Goal: Browse casually

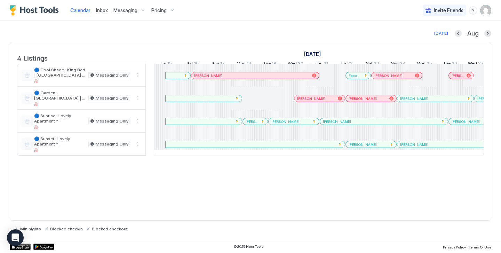
scroll to position [0, 387]
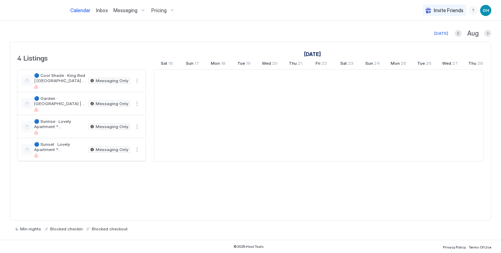
scroll to position [0, 387]
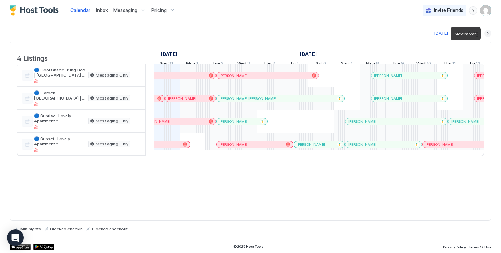
click at [489, 33] on button "Next month" at bounding box center [487, 33] width 7 height 7
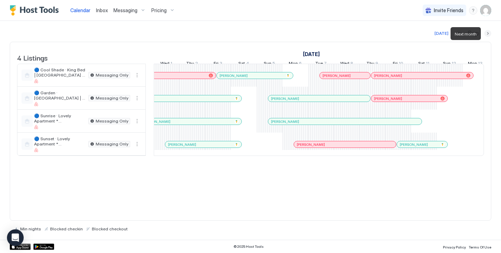
click at [489, 33] on button "Next month" at bounding box center [487, 33] width 7 height 7
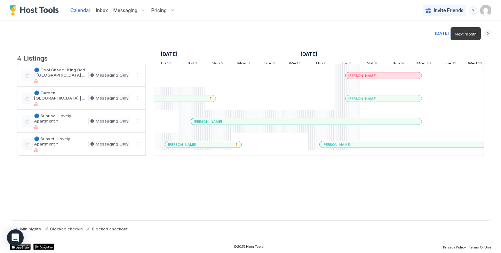
click at [489, 33] on button "Next month" at bounding box center [487, 33] width 7 height 7
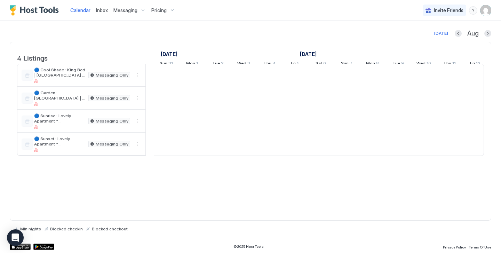
scroll to position [0, 387]
